Goal: Transaction & Acquisition: Subscribe to service/newsletter

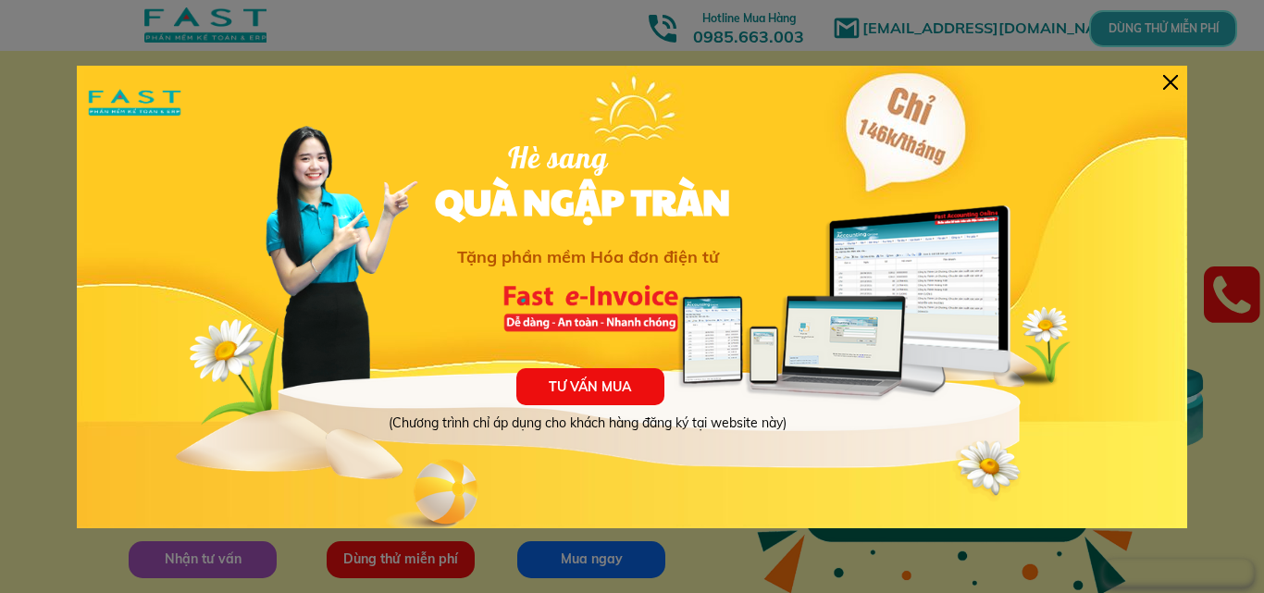
click at [1174, 81] on div at bounding box center [1171, 82] width 15 height 15
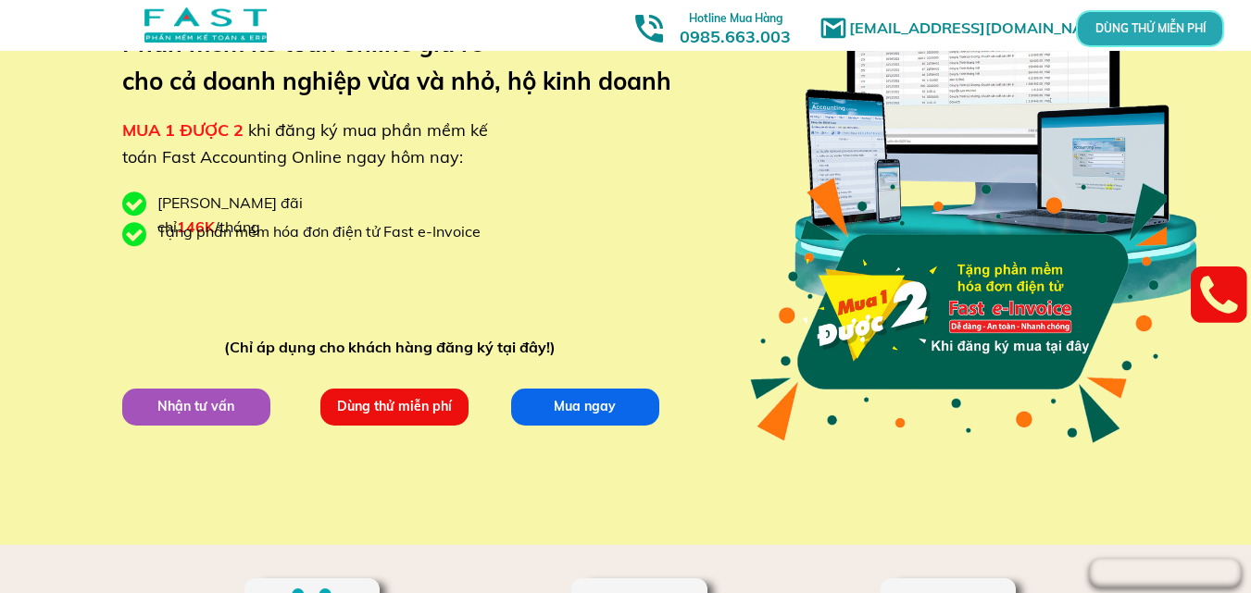
scroll to position [185, 0]
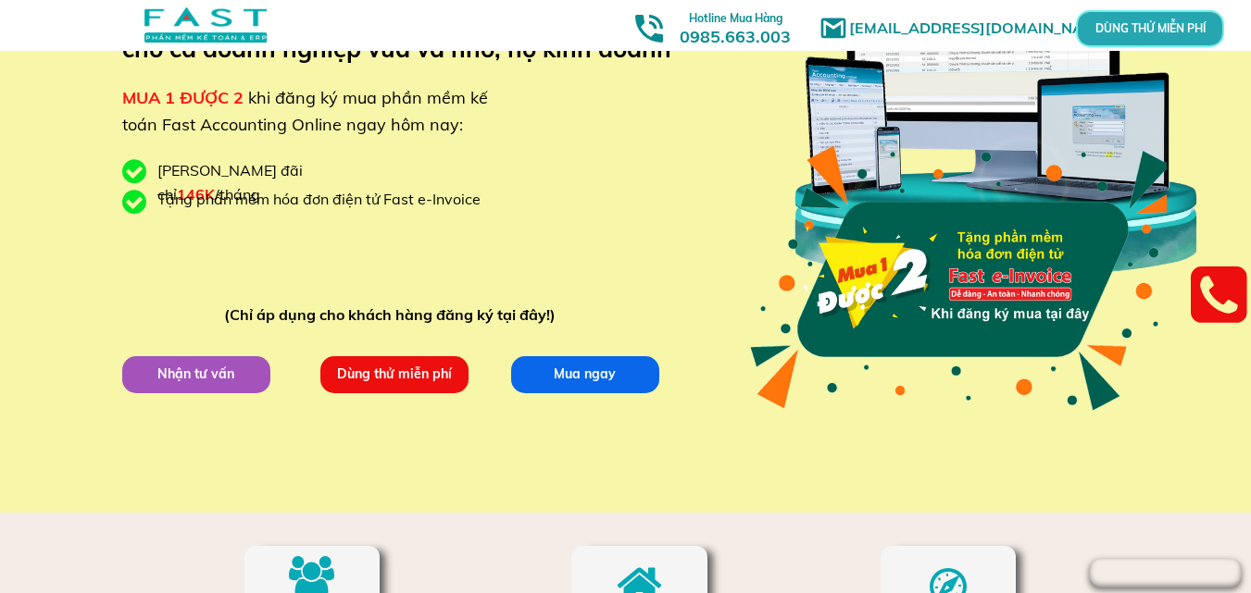
click at [384, 384] on p "Dùng thử miễn phí" at bounding box center [393, 373] width 148 height 37
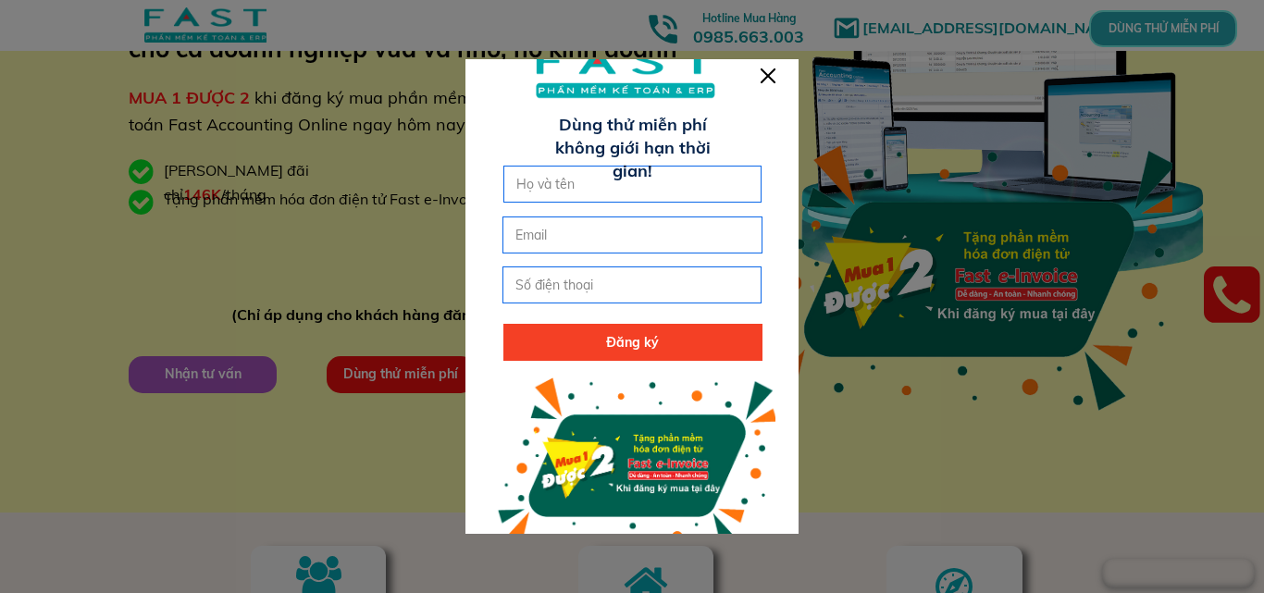
scroll to position [0, 0]
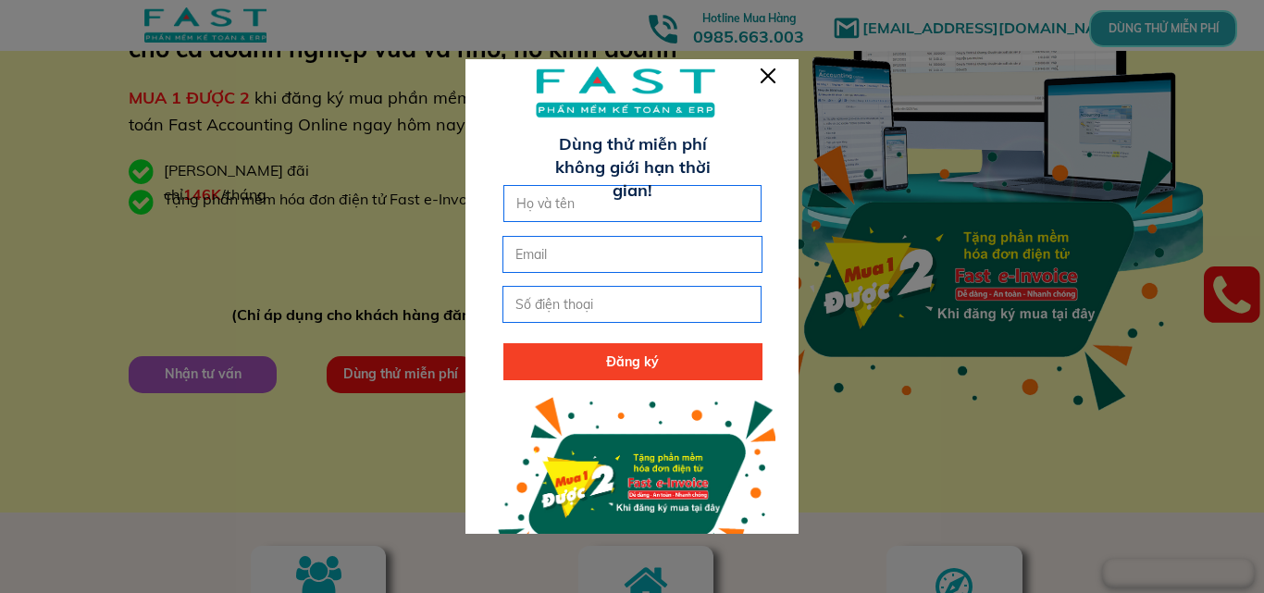
click at [565, 217] on input "text" at bounding box center [633, 203] width 243 height 35
type input "[PERSON_NAME]"
click at [569, 257] on input "email" at bounding box center [632, 254] width 243 height 35
click at [569, 296] on input "tel" at bounding box center [632, 304] width 243 height 35
type input "0816577534"
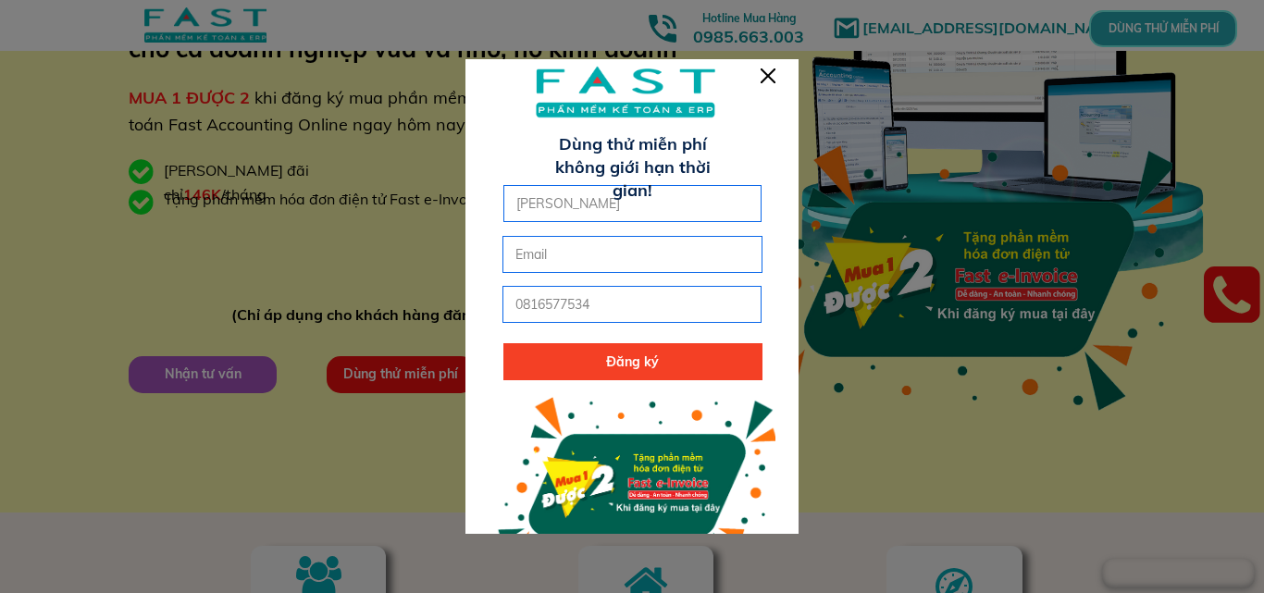
click at [587, 248] on input "email" at bounding box center [632, 254] width 243 height 35
type input "[EMAIL_ADDRESS][DOMAIN_NAME]"
click button "submit" at bounding box center [0, 0] width 0 height 0
